Goal: Task Accomplishment & Management: Use online tool/utility

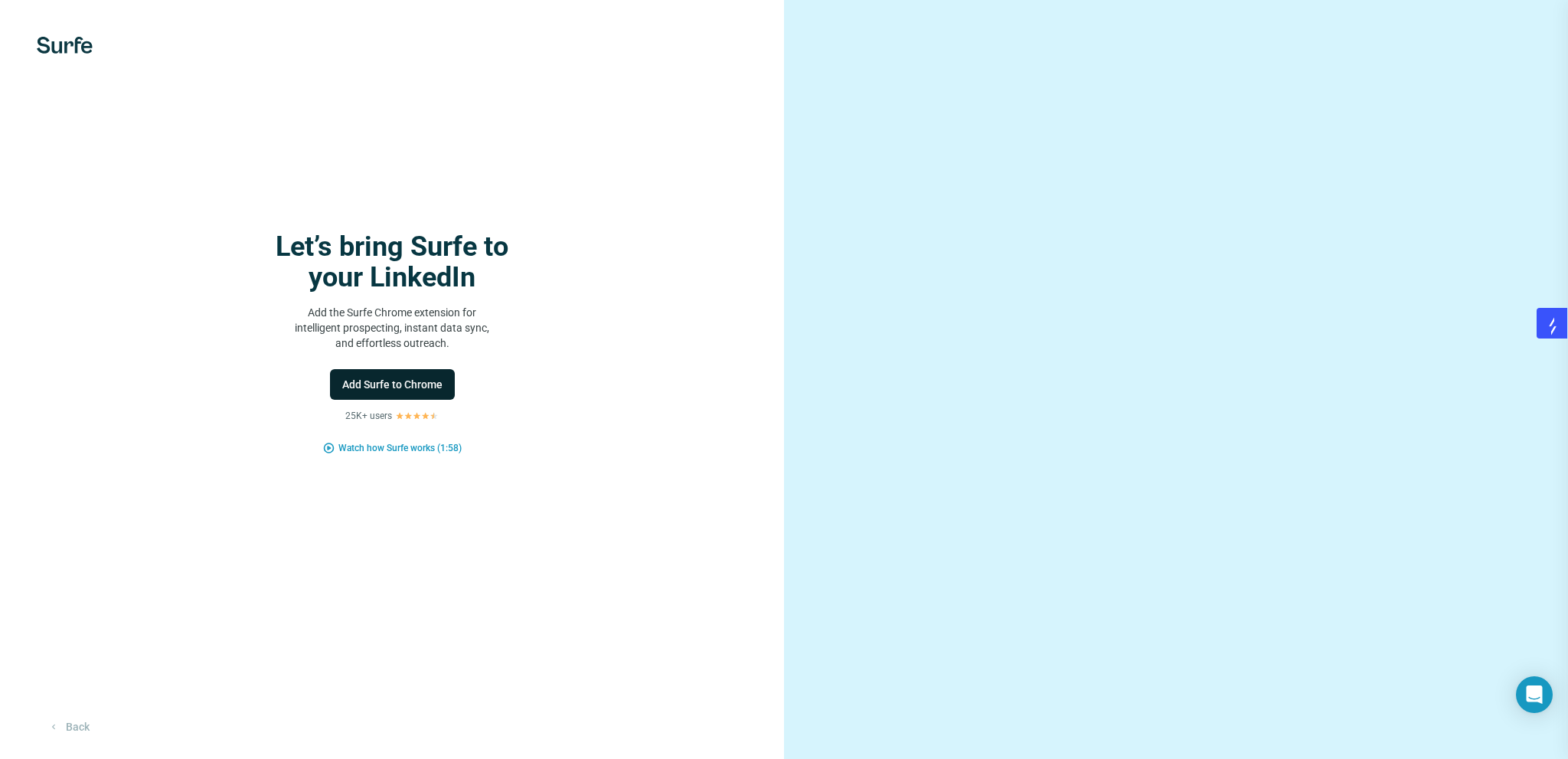
click at [435, 386] on span "Add Surfe to Chrome" at bounding box center [392, 384] width 100 height 15
click at [435, 382] on span "Add Surfe to Chrome" at bounding box center [392, 384] width 100 height 15
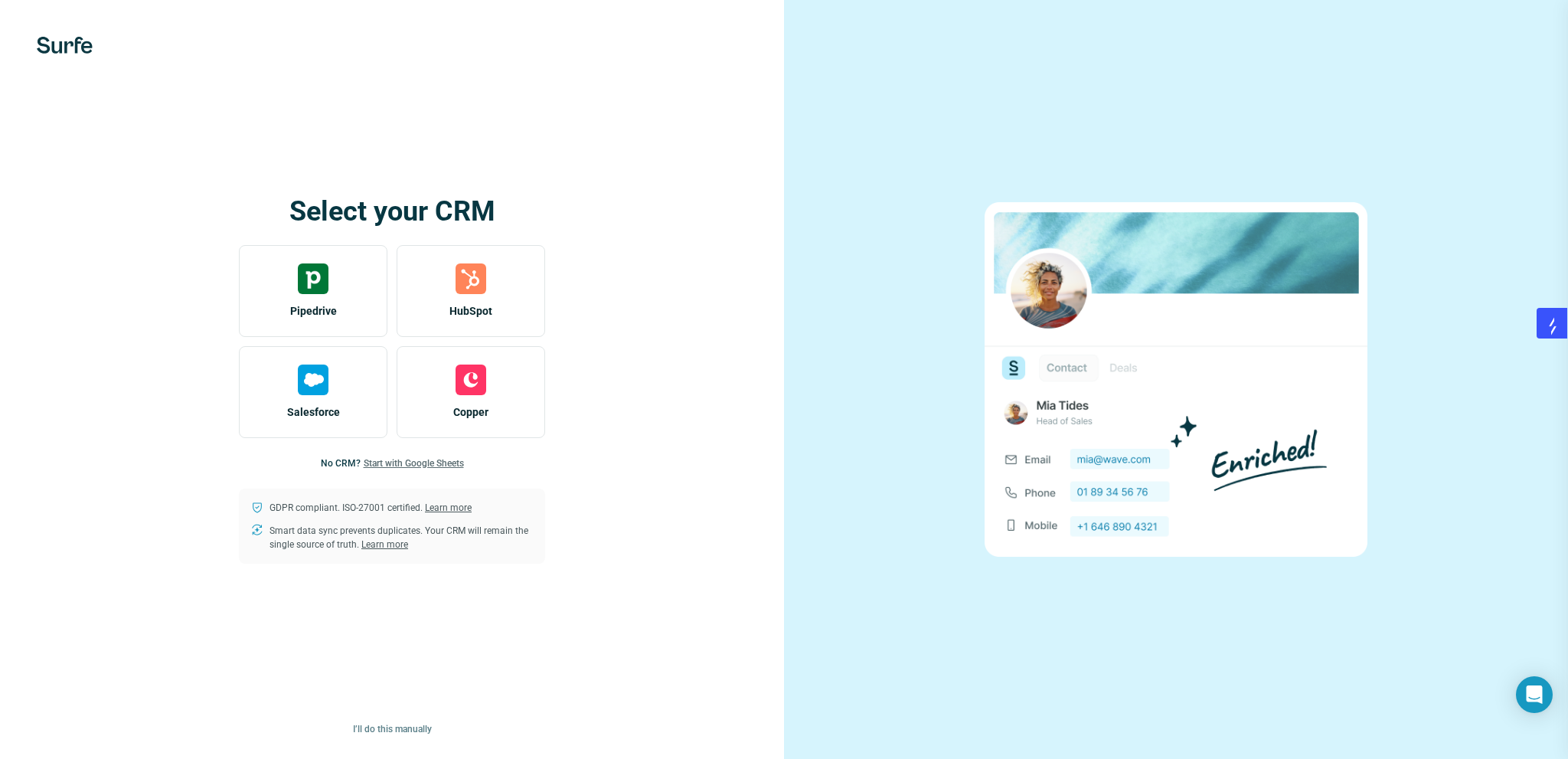
click at [438, 465] on span "Start with Google Sheets" at bounding box center [413, 463] width 100 height 14
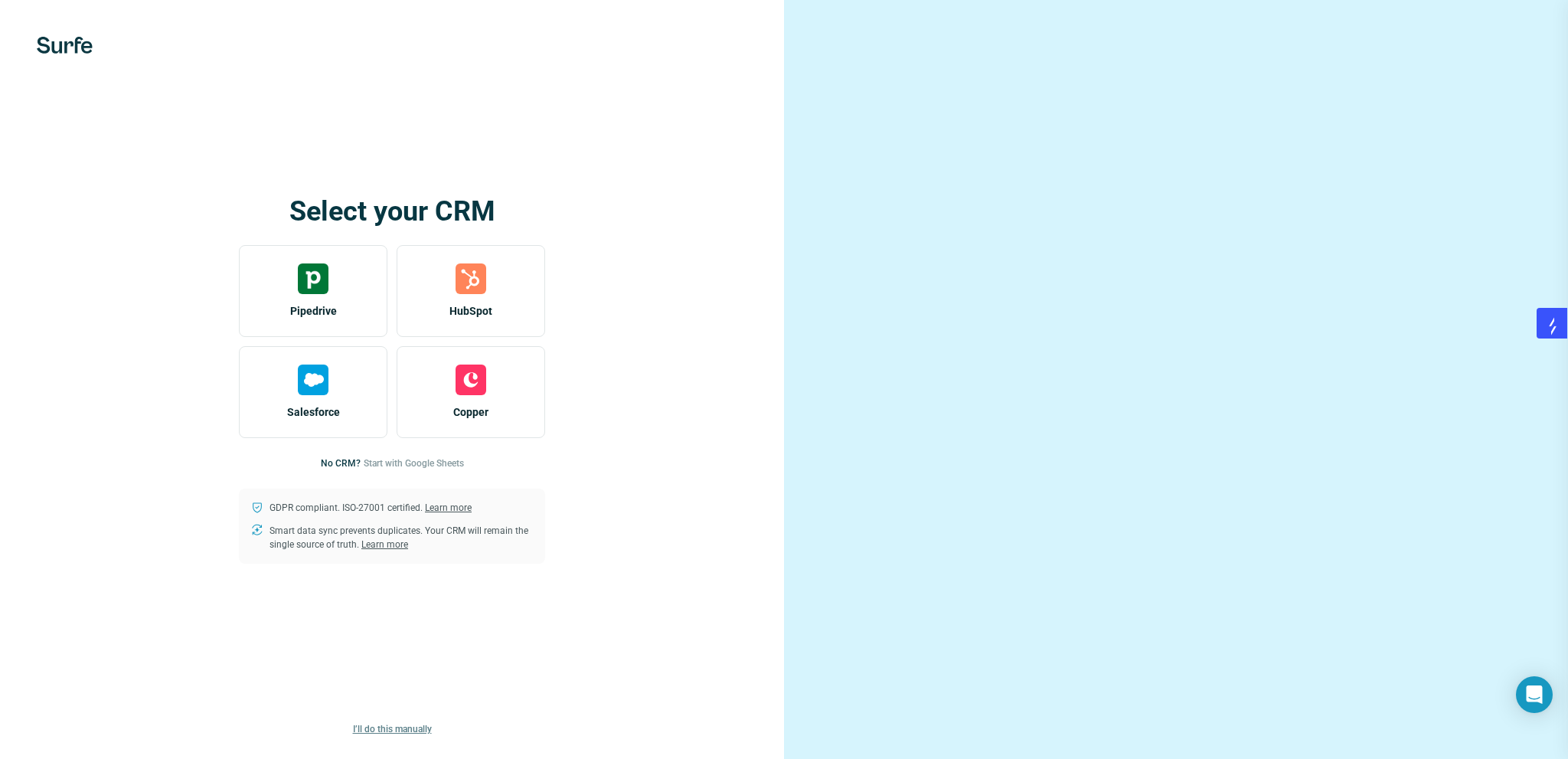
click at [388, 728] on span "I’ll do this manually" at bounding box center [392, 729] width 78 height 14
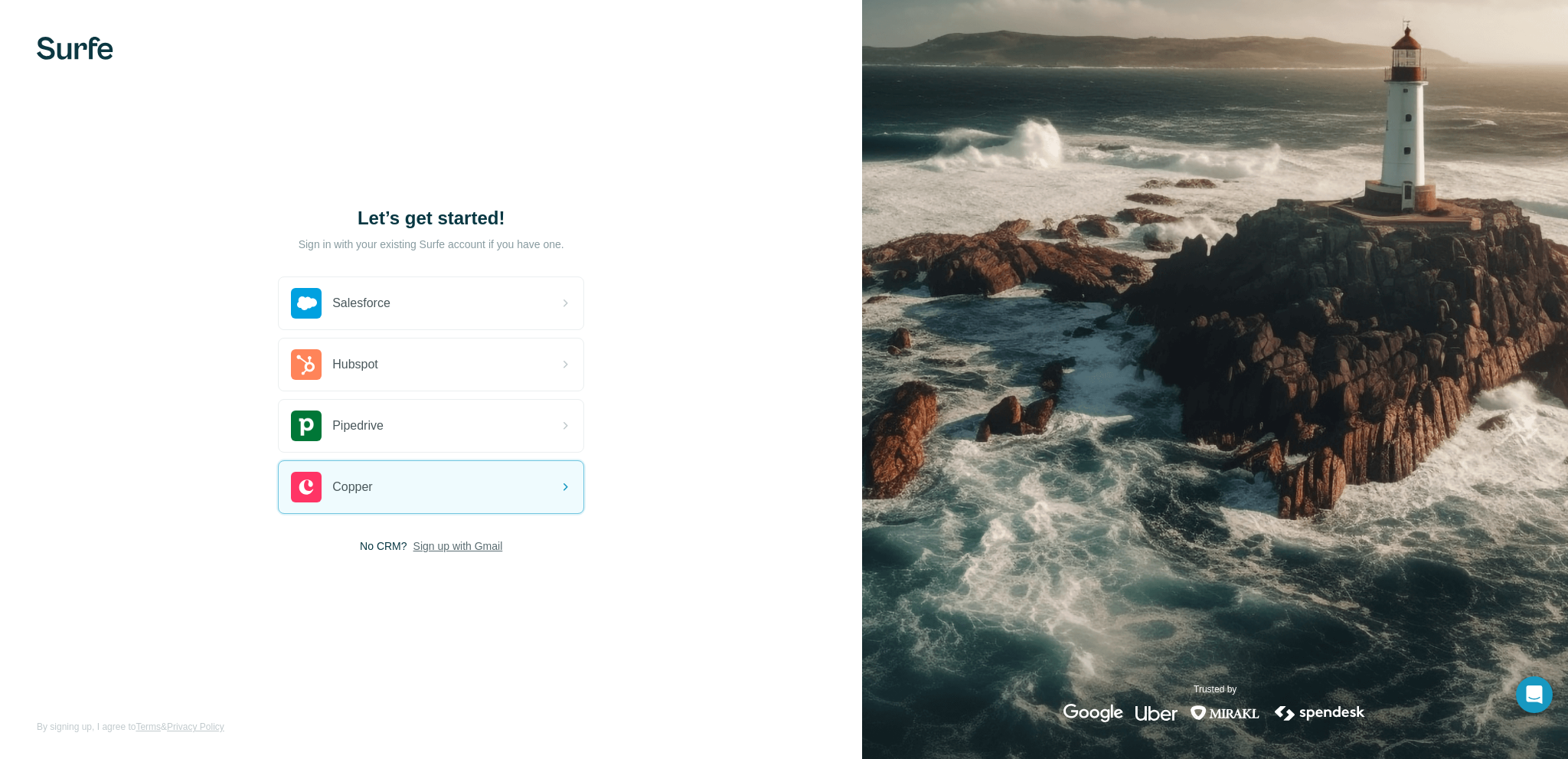
click at [464, 548] on span "Sign up with Gmail" at bounding box center [459, 546] width 90 height 15
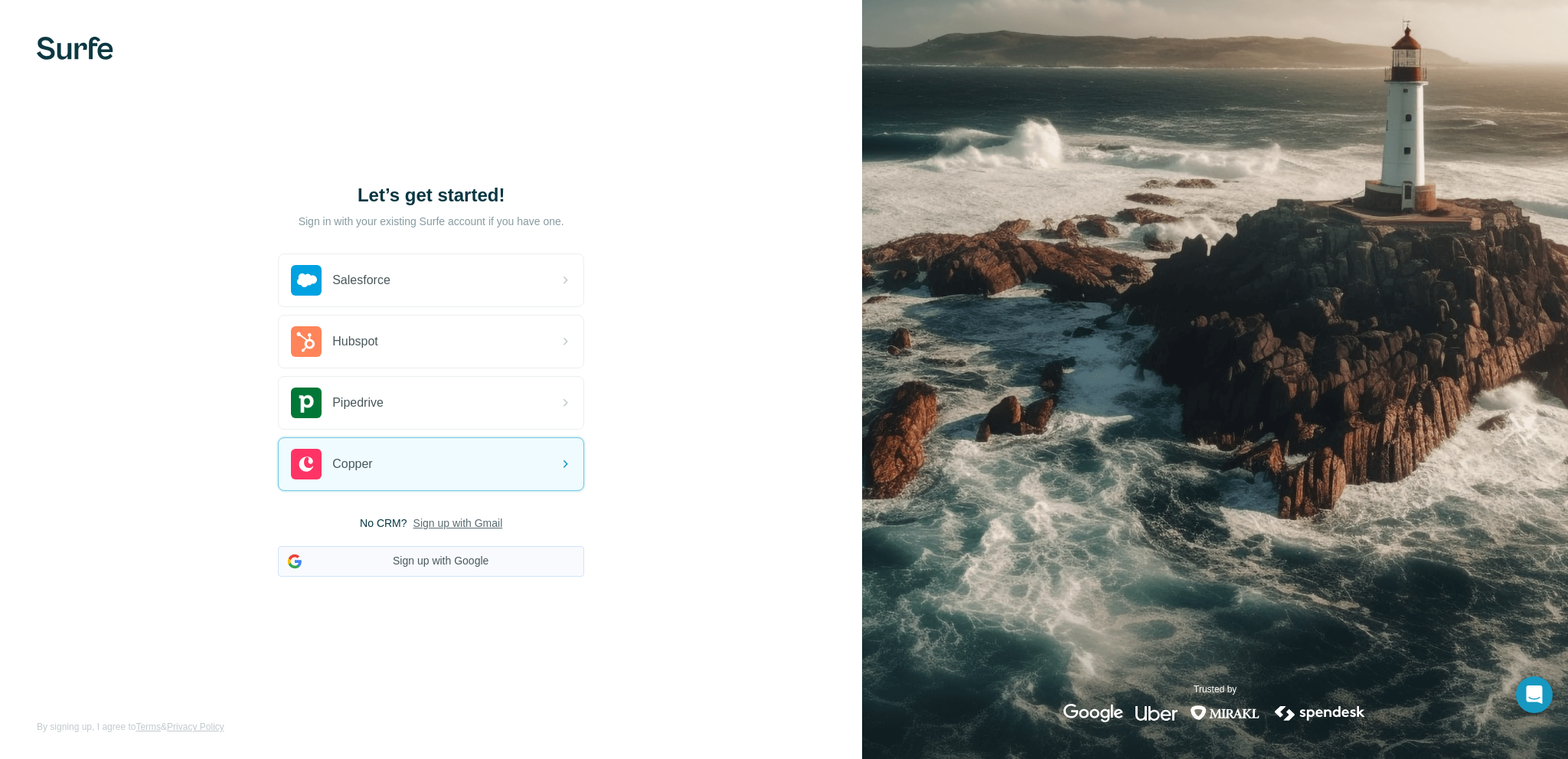
click at [464, 557] on button "Sign up with Google" at bounding box center [431, 561] width 306 height 31
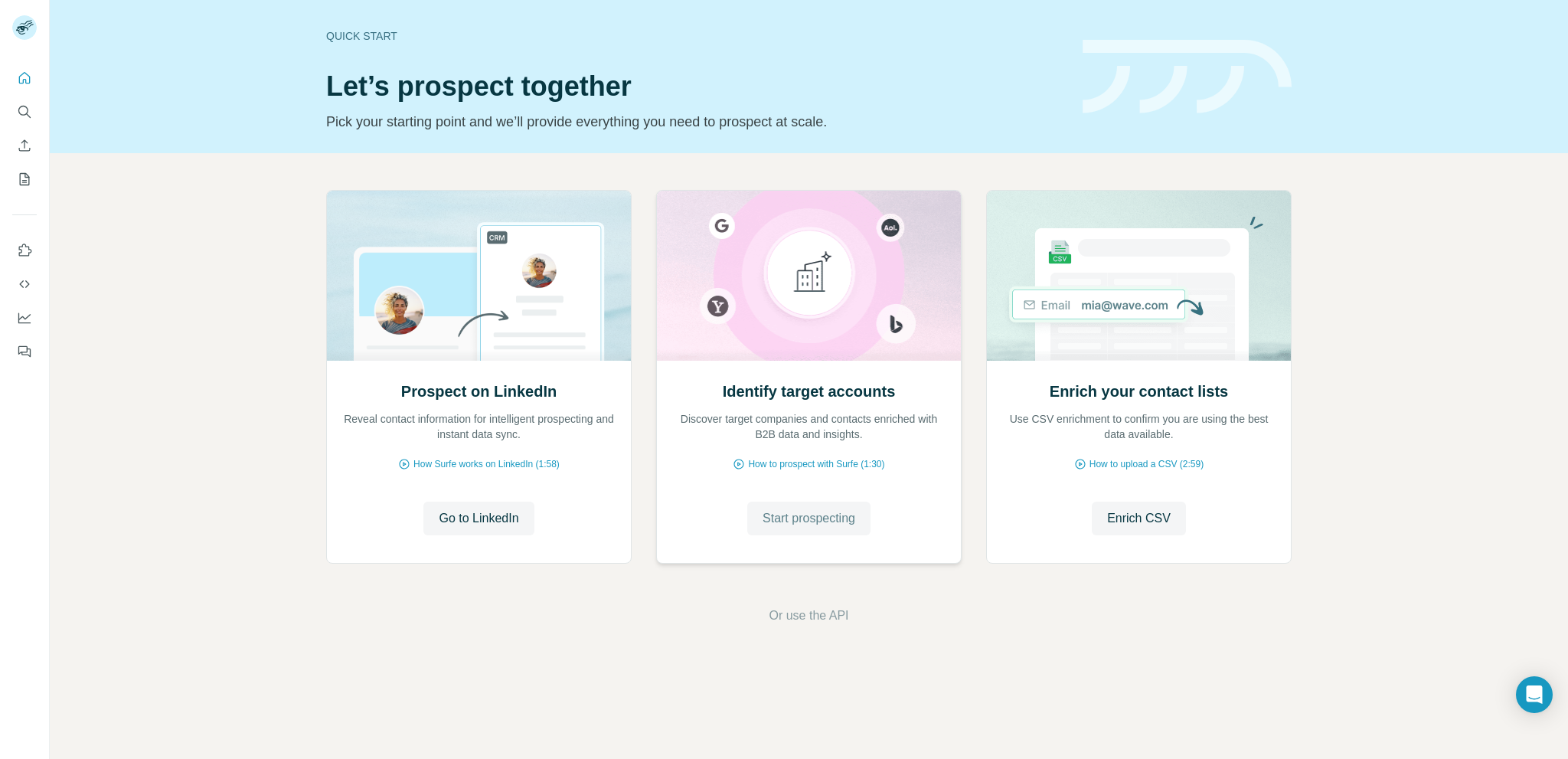
click at [832, 522] on span "Start prospecting" at bounding box center [808, 519] width 93 height 19
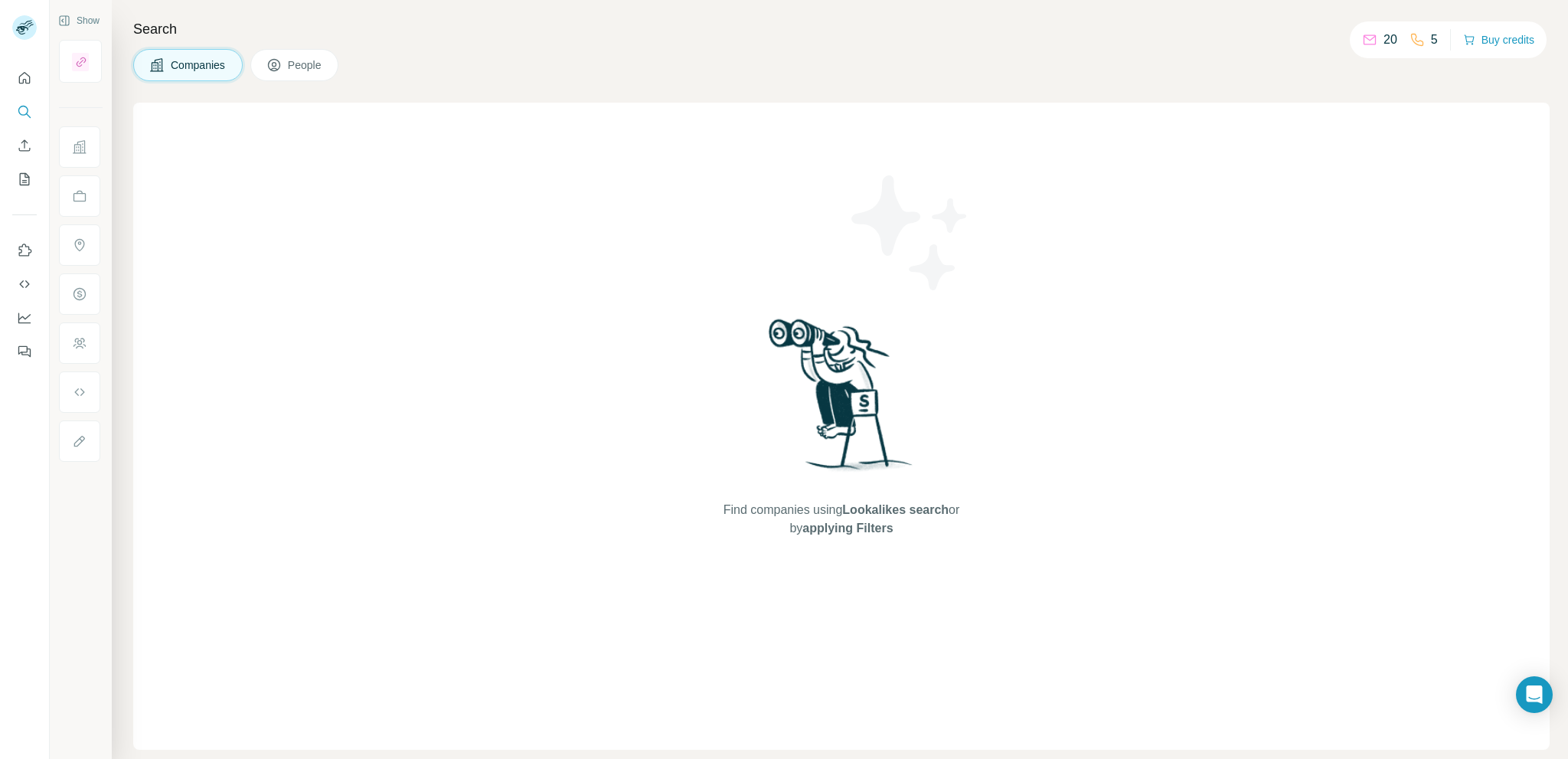
click at [211, 63] on span "Companies" at bounding box center [199, 64] width 56 height 15
click at [24, 112] on icon "Search" at bounding box center [24, 111] width 15 height 15
click at [19, 111] on icon "Search" at bounding box center [23, 110] width 10 height 10
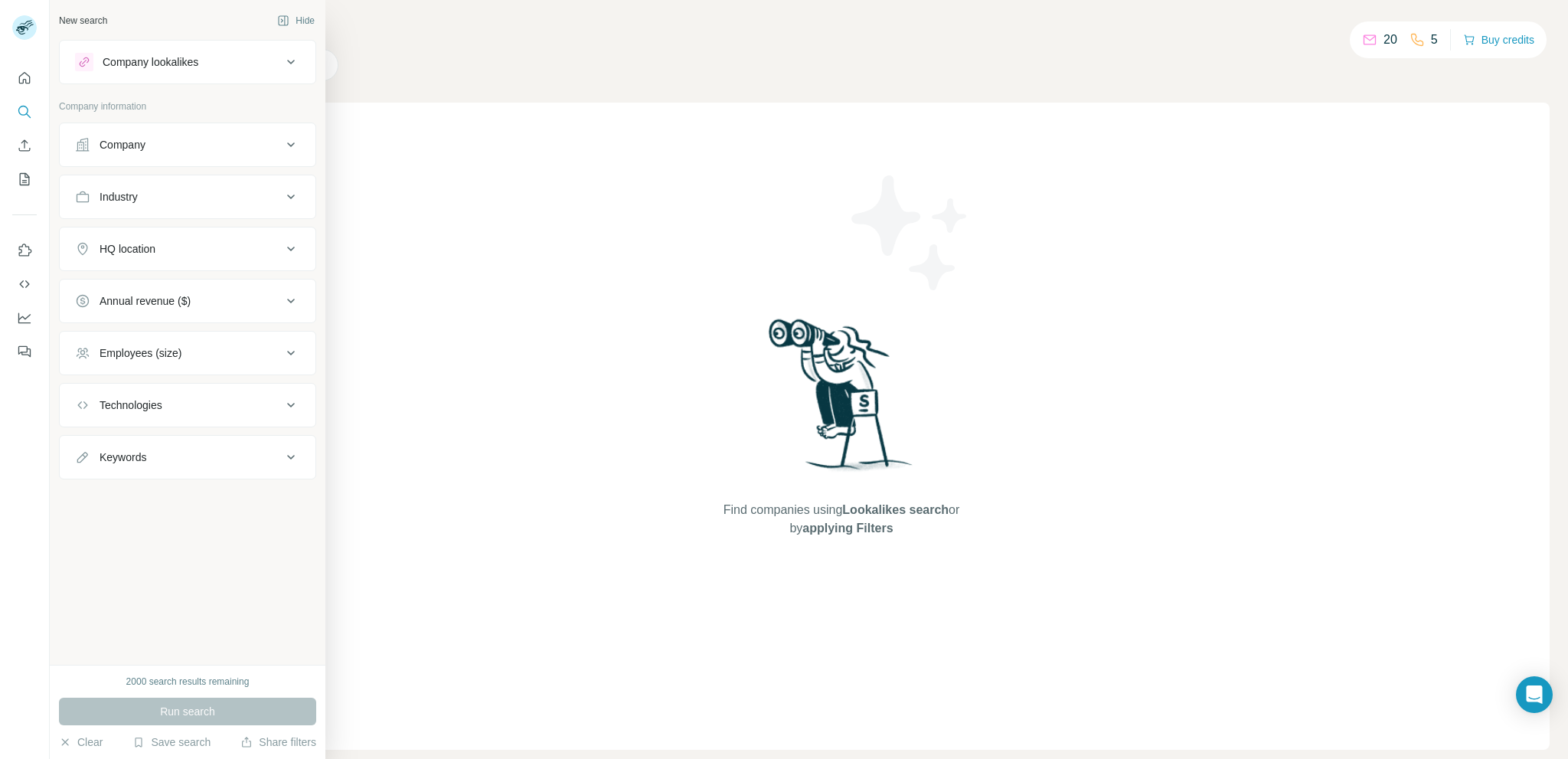
click at [159, 150] on div "Company" at bounding box center [178, 145] width 207 height 15
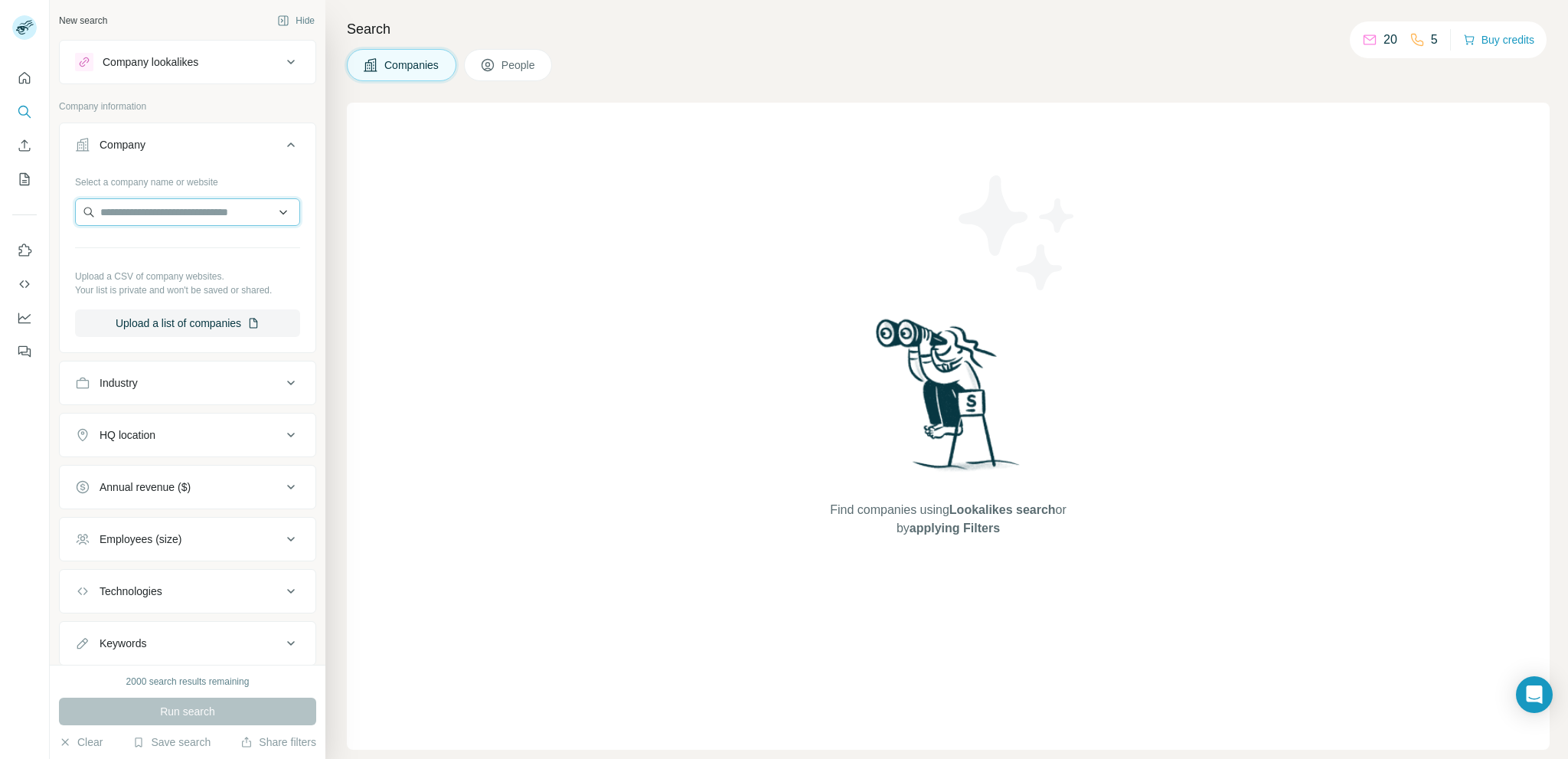
click at [172, 213] on input "text" at bounding box center [187, 212] width 225 height 28
paste input "**********"
type input "**********"
click at [198, 263] on p "wetnwildbeauty.com" at bounding box center [182, 260] width 127 height 14
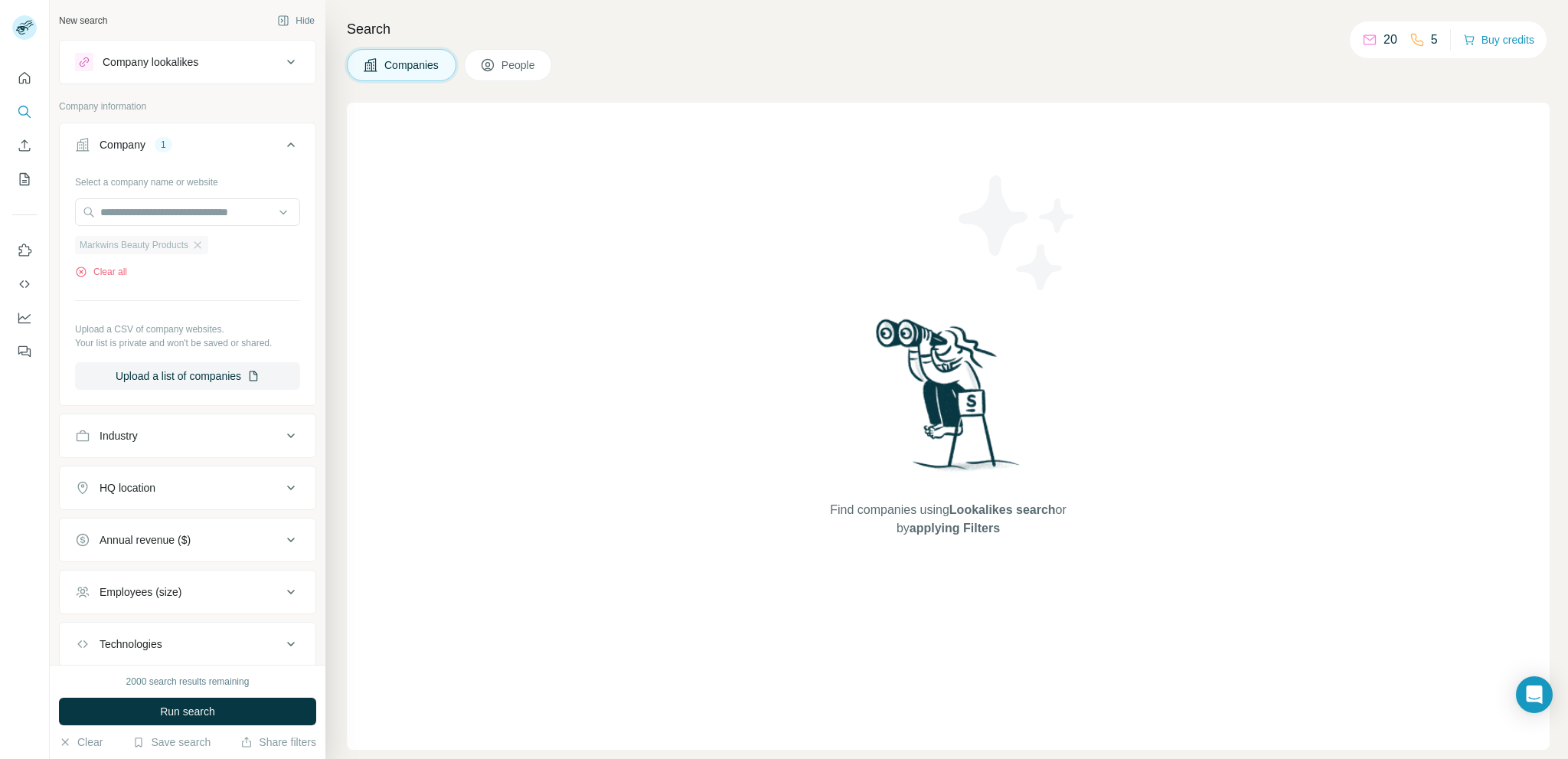
click at [133, 244] on span "Markwins Beauty Products" at bounding box center [134, 245] width 108 height 14
click at [146, 248] on span "Markwins Beauty Products" at bounding box center [134, 245] width 108 height 14
click at [199, 717] on span "Run search" at bounding box center [187, 711] width 55 height 15
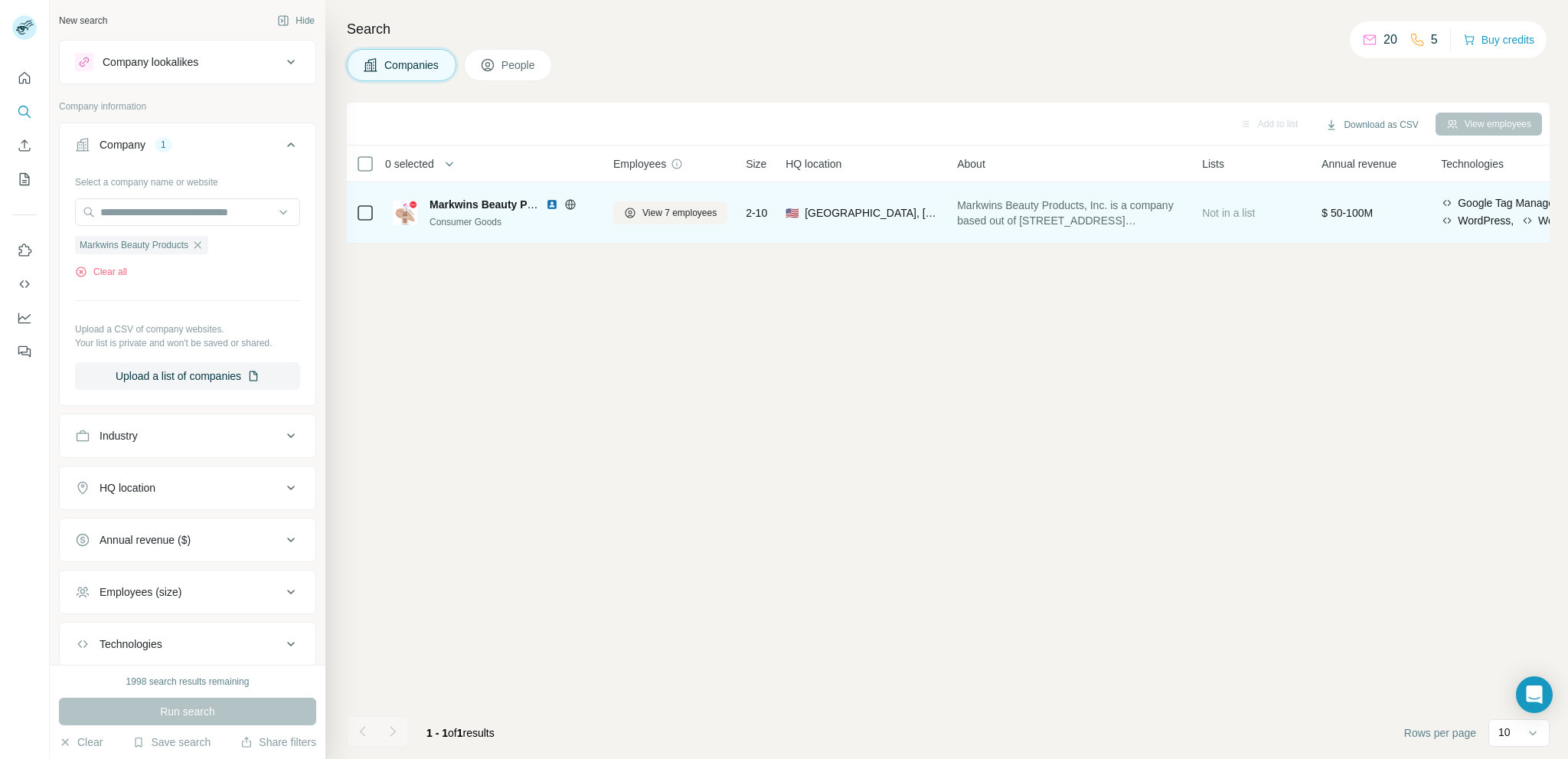
click at [478, 208] on span "Markwins Beauty Products" at bounding box center [498, 204] width 137 height 12
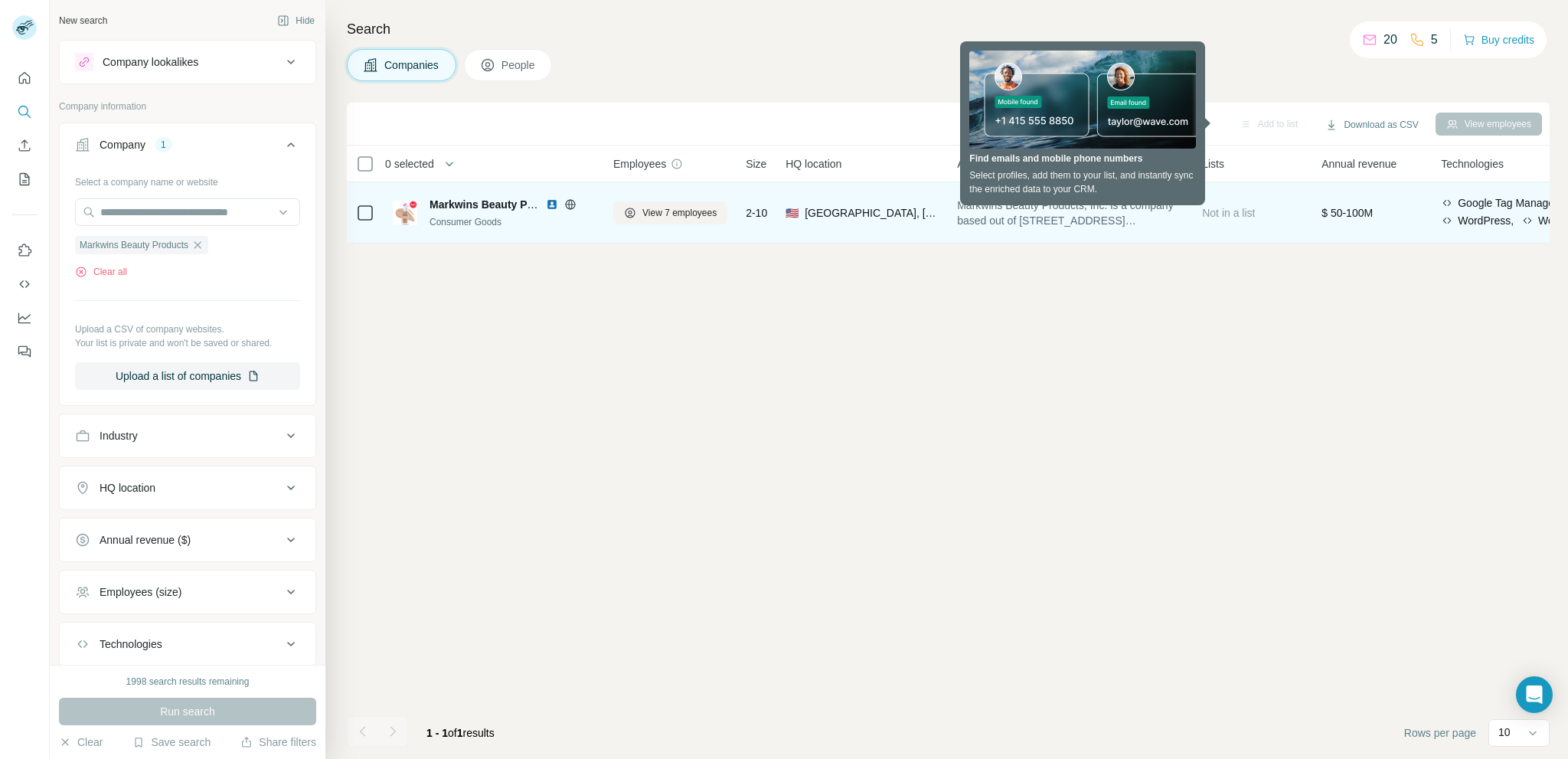
click at [465, 214] on div "Markwins Beauty Products Consumer Goods" at bounding box center [512, 213] width 165 height 32
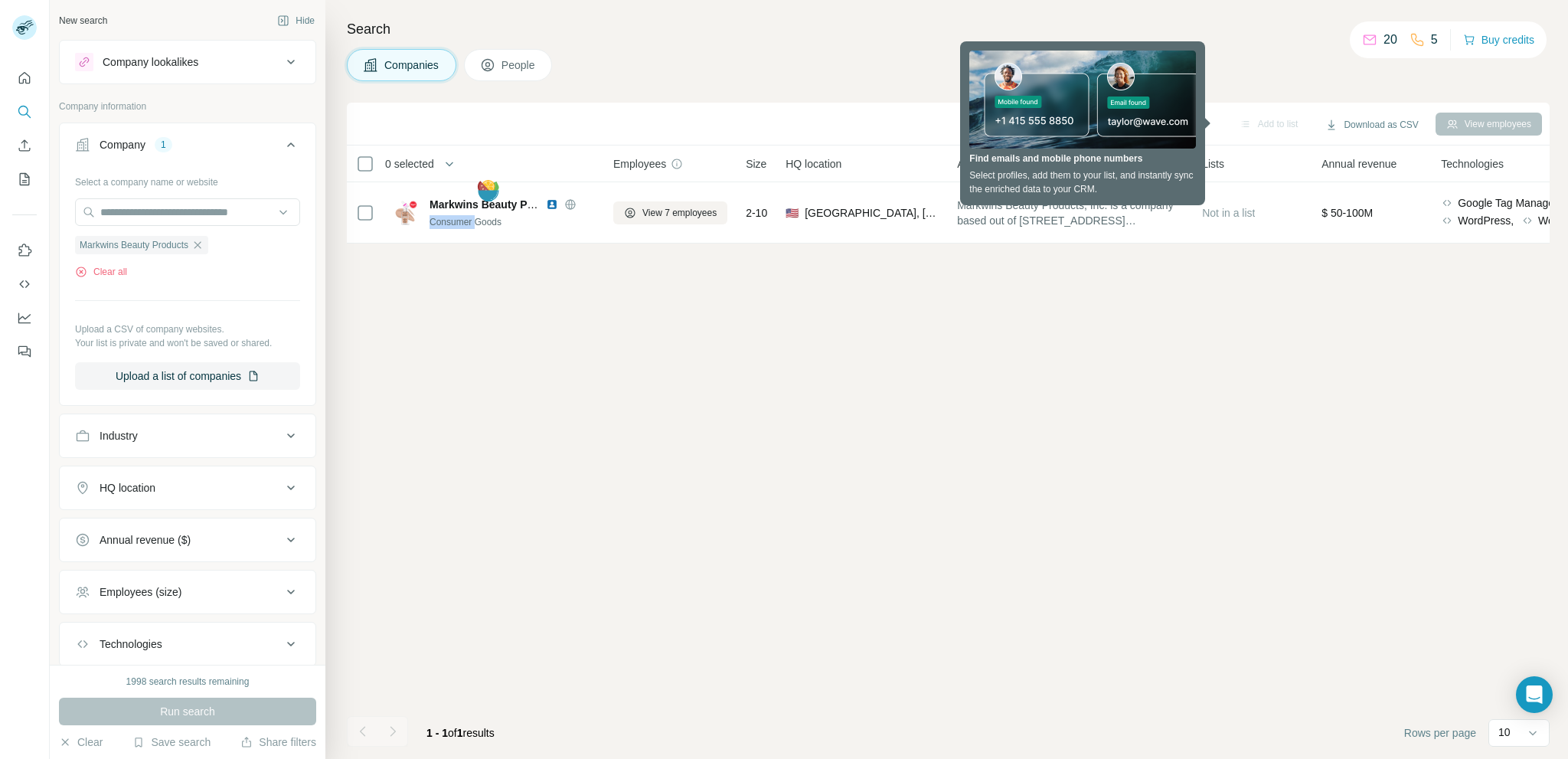
click at [429, 291] on div "Add to list Download as CSV View employees 0 selected Companies Employees Size …" at bounding box center [948, 431] width 1203 height 656
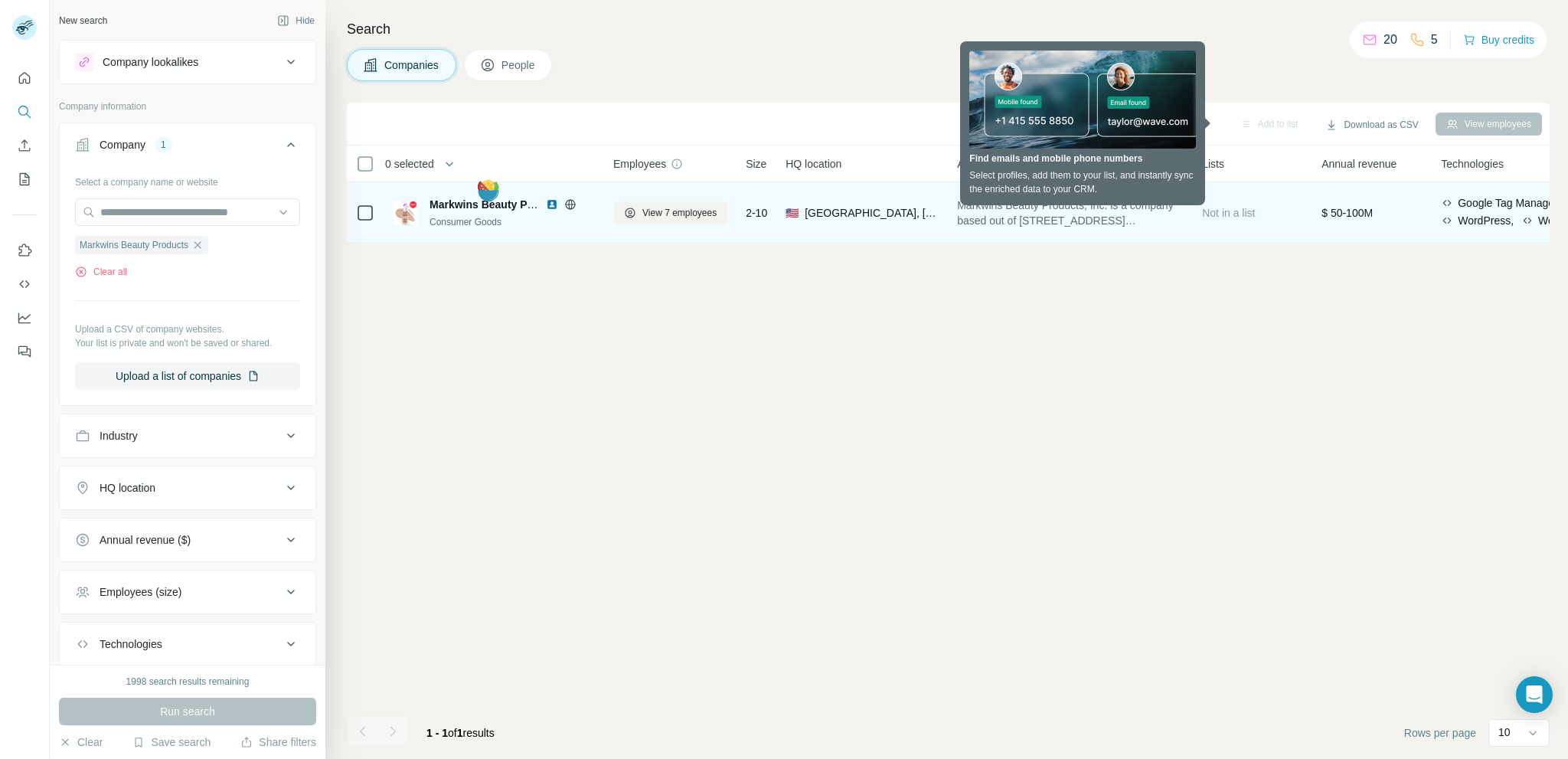
click at [461, 205] on span "Markwins Beauty Products" at bounding box center [498, 204] width 137 height 12
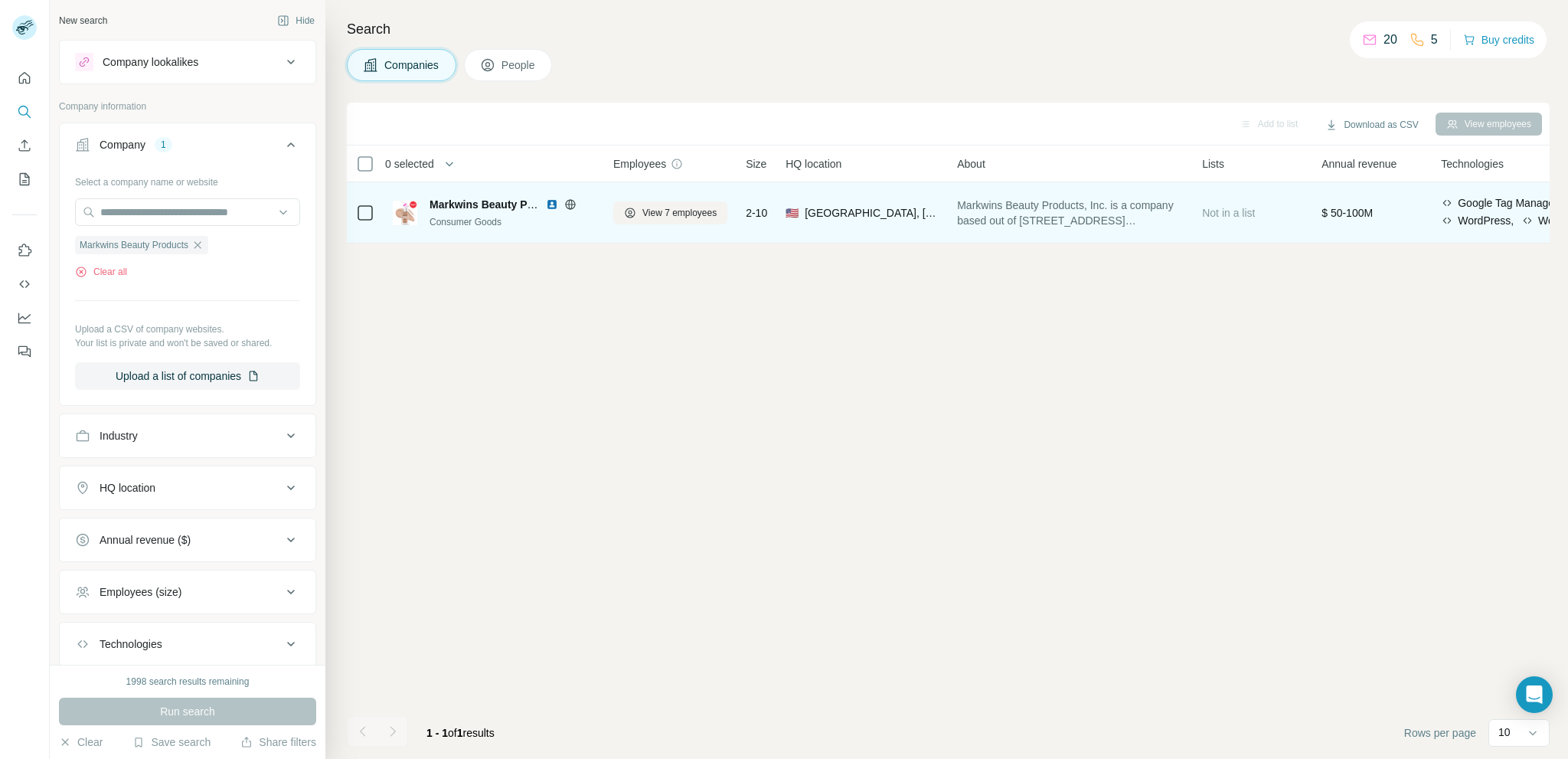
click at [553, 202] on img at bounding box center [551, 204] width 12 height 12
click at [683, 211] on span "View 7 employees" at bounding box center [679, 212] width 74 height 14
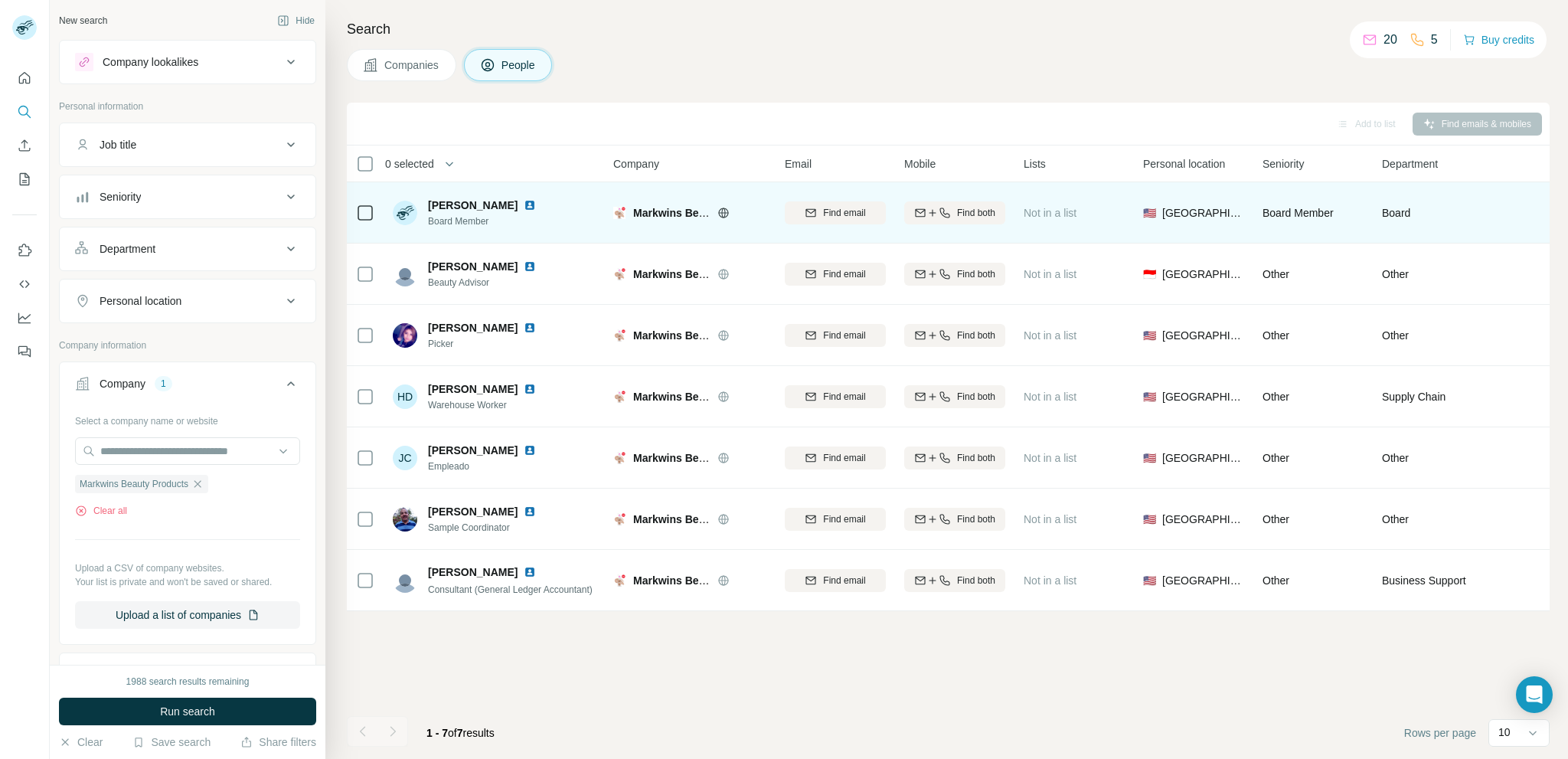
click at [726, 218] on icon at bounding box center [723, 212] width 12 height 12
